Goal: Transaction & Acquisition: Purchase product/service

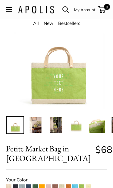
scroll to position [42, 0]
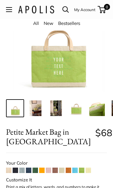
click at [37, 110] on img at bounding box center [36, 109] width 16 height 16
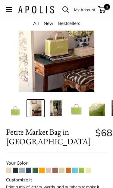
click at [58, 108] on img at bounding box center [56, 109] width 16 height 16
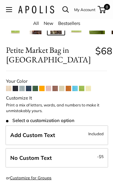
scroll to position [134, 0]
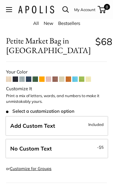
click at [91, 148] on label "No Custom Text - $5" at bounding box center [56, 149] width 102 height 20
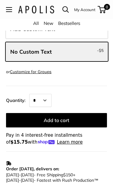
scroll to position [232, 0]
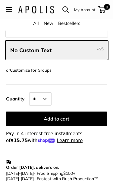
click at [91, 118] on button "Add to cart" at bounding box center [56, 119] width 101 height 14
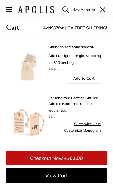
scroll to position [162, 0]
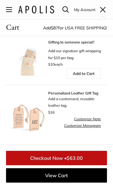
click at [88, 171] on link "View Cart" at bounding box center [56, 176] width 101 height 14
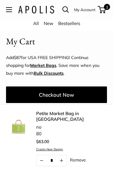
scroll to position [7, 0]
click at [86, 93] on link "Checkout Now" at bounding box center [56, 94] width 101 height 17
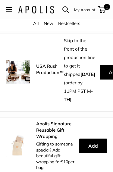
scroll to position [374, 0]
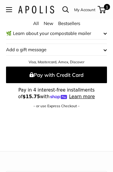
click at [8, 116] on shopify-apple-pay-button at bounding box center [7, 113] width 1 height 6
